Goal: Task Accomplishment & Management: Use online tool/utility

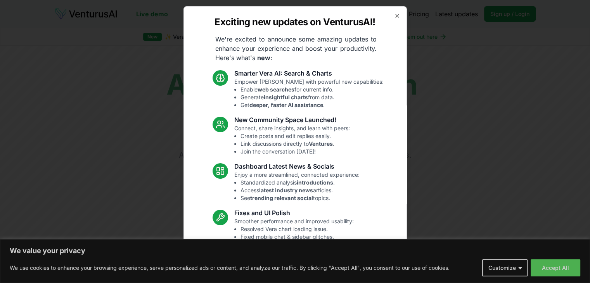
click at [391, 11] on div "Exciting new updates on VenturusAI! We're excited to announce some amazing upda…" at bounding box center [294, 141] width 223 height 271
click at [394, 16] on icon "button" at bounding box center [397, 16] width 6 height 6
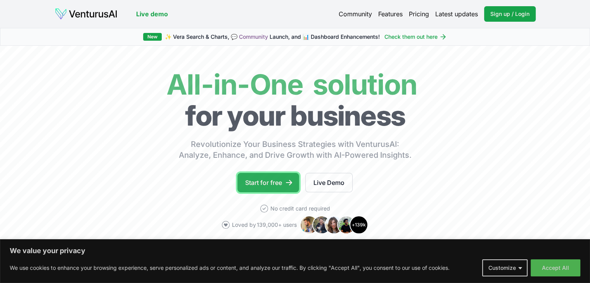
click at [262, 185] on link "Start for free" at bounding box center [268, 182] width 62 height 19
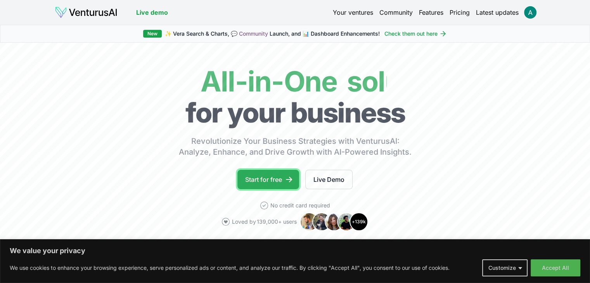
click at [268, 184] on link "Start for free" at bounding box center [268, 179] width 62 height 19
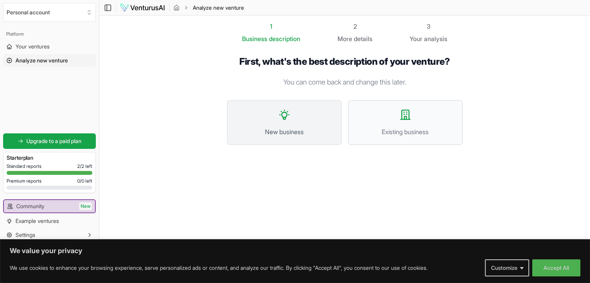
click at [276, 115] on button "New business" at bounding box center [284, 122] width 115 height 45
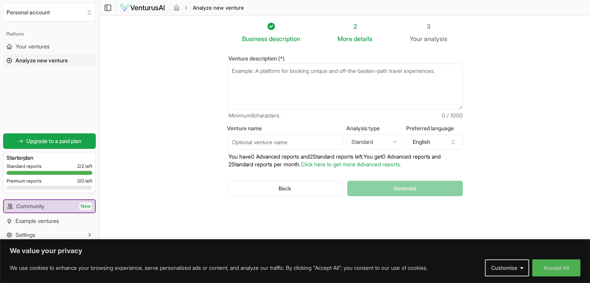
click at [265, 82] on textarea "Venture description (*)" at bounding box center [345, 87] width 236 height 46
click at [247, 74] on textarea "Venture description (*)" at bounding box center [345, 87] width 236 height 46
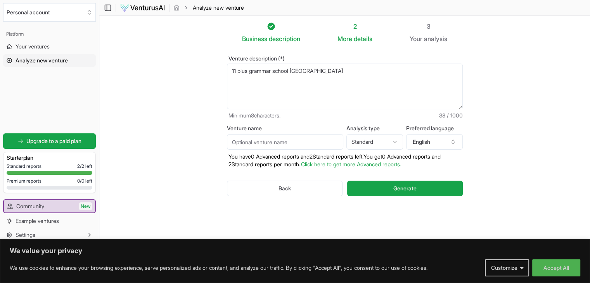
type textarea "11 plus grammar school [GEOGRAPHIC_DATA]"
click at [415, 196] on div "Back Generate" at bounding box center [345, 188] width 236 height 40
click at [399, 188] on span "Generate" at bounding box center [404, 189] width 23 height 8
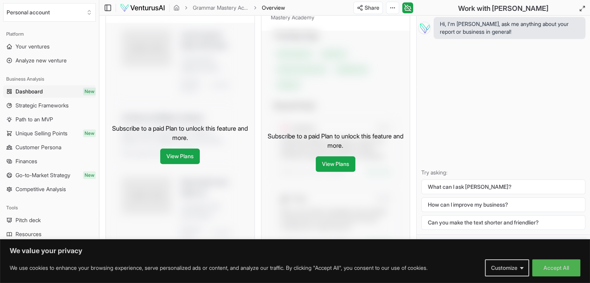
scroll to position [426, 0]
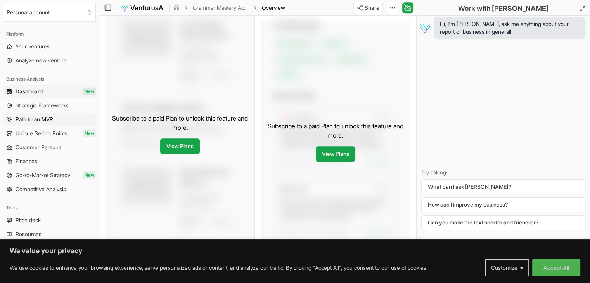
click at [35, 117] on span "Path to an MVP" at bounding box center [35, 120] width 38 height 8
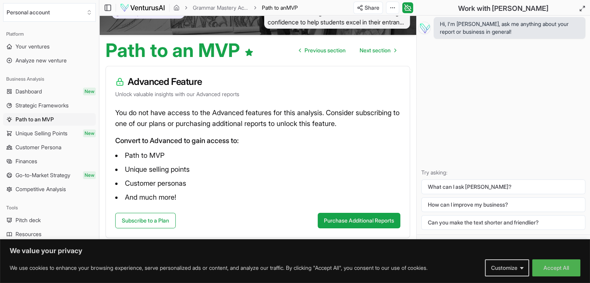
scroll to position [50, 0]
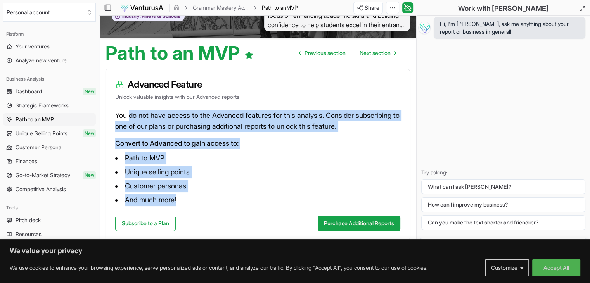
drag, startPoint x: 130, startPoint y: 114, endPoint x: 326, endPoint y: 194, distance: 211.7
click at [326, 194] on div "You do not have access to the Advanced features for this analysis. Consider sub…" at bounding box center [258, 162] width 304 height 105
click at [284, 157] on li "Path to MVP" at bounding box center [257, 158] width 285 height 12
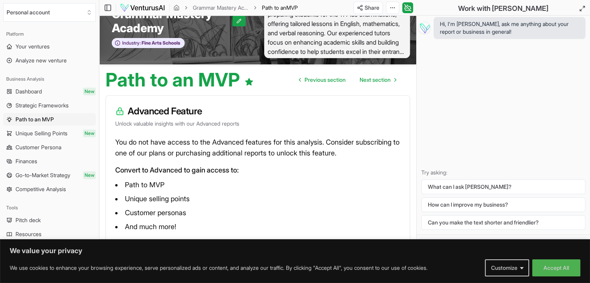
scroll to position [0, 0]
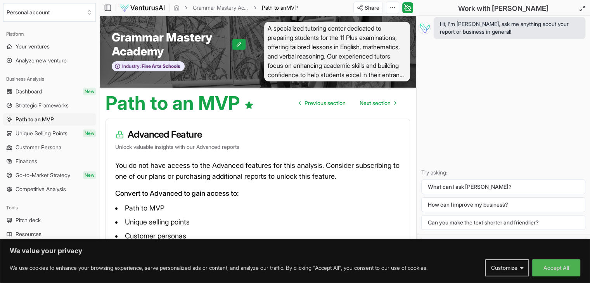
click at [462, 104] on div "Hi, I'm [PERSON_NAME], ask me anything about your report or business in general…" at bounding box center [502, 125] width 173 height 219
click at [562, 267] on button "Accept All" at bounding box center [556, 267] width 48 height 17
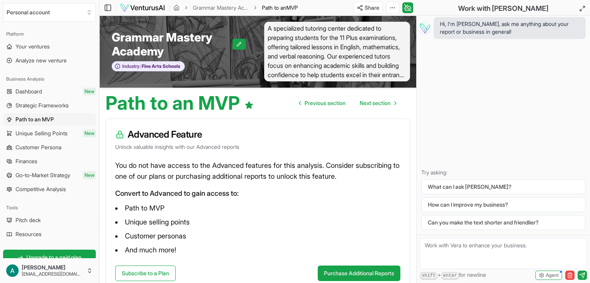
scroll to position [39, 0]
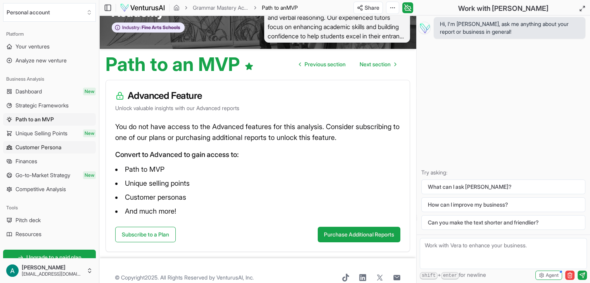
click at [31, 147] on span "Customer Persona" at bounding box center [39, 147] width 46 height 8
